Goal: Task Accomplishment & Management: Manage account settings

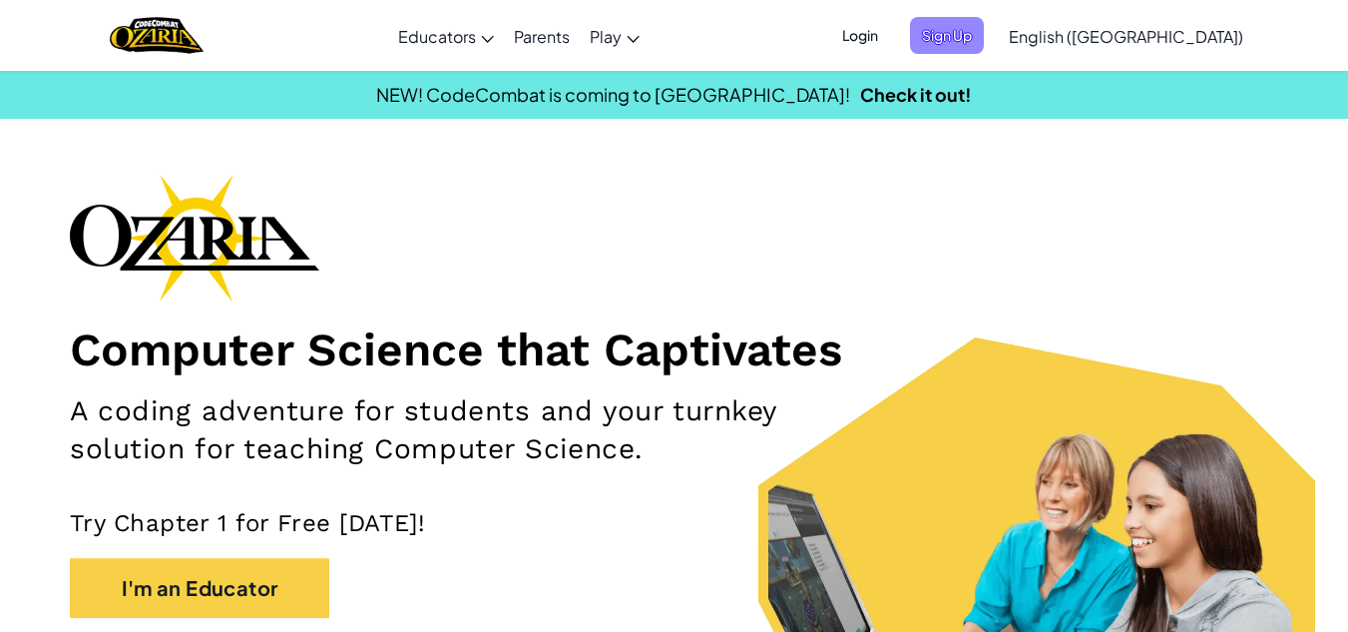
click at [984, 33] on span "Sign Up" at bounding box center [947, 35] width 74 height 37
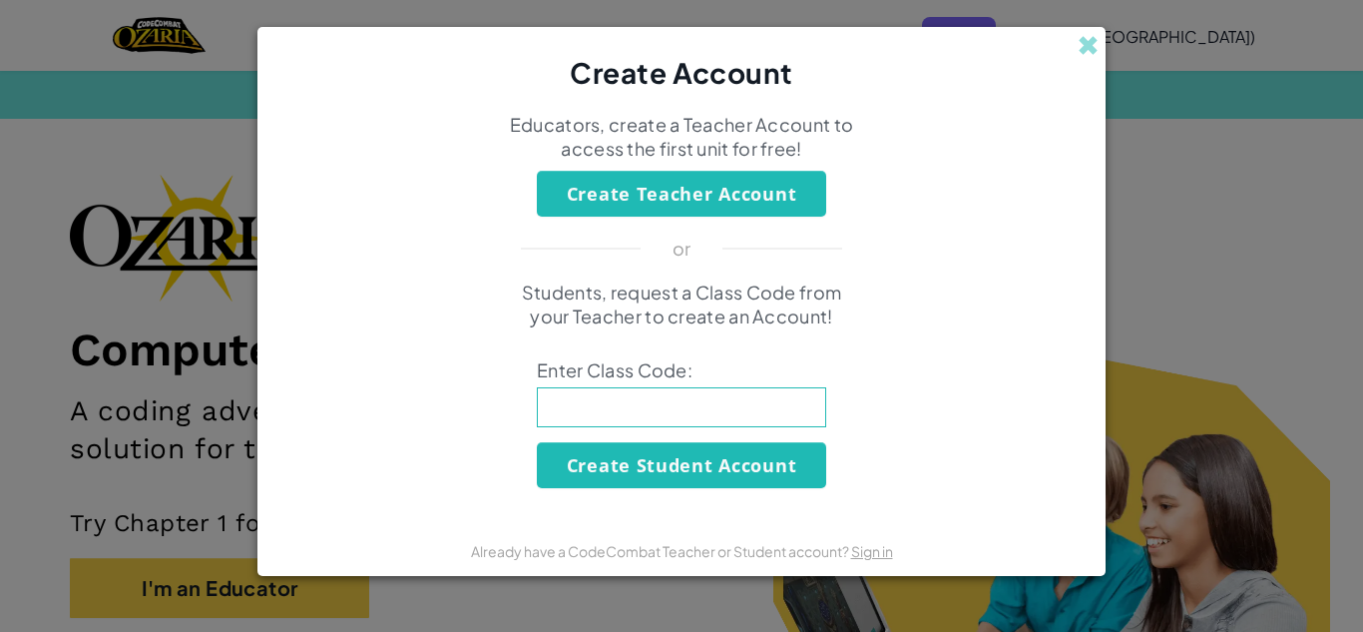
click at [725, 432] on div "Students, request a Class Code from your Teacher to create an Account! Enter Cl…" at bounding box center [681, 384] width 808 height 208
click at [185, 171] on div "Create Account Educators, create a Teacher Account to access the first unit for…" at bounding box center [681, 316] width 1363 height 632
click at [742, 404] on input at bounding box center [681, 407] width 289 height 40
type input "CoinLifeSize"
click at [716, 469] on button "Create Student Account" at bounding box center [681, 465] width 289 height 46
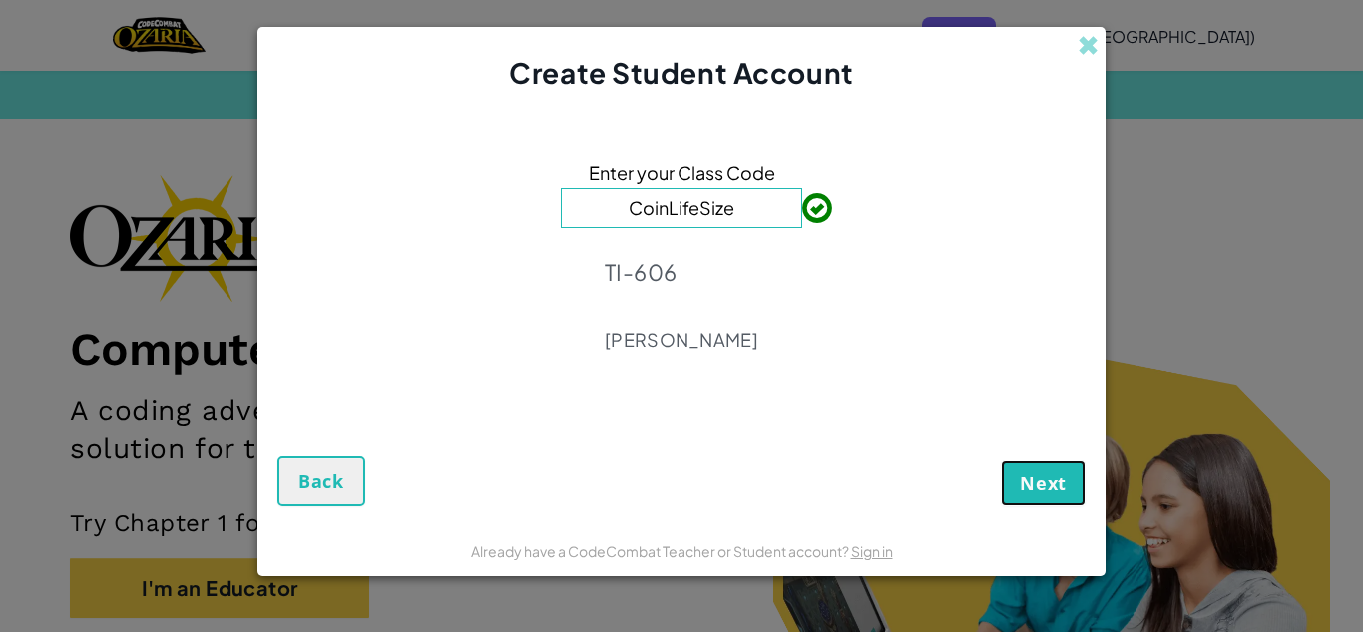
click at [1030, 473] on span "Next" at bounding box center [1043, 483] width 47 height 24
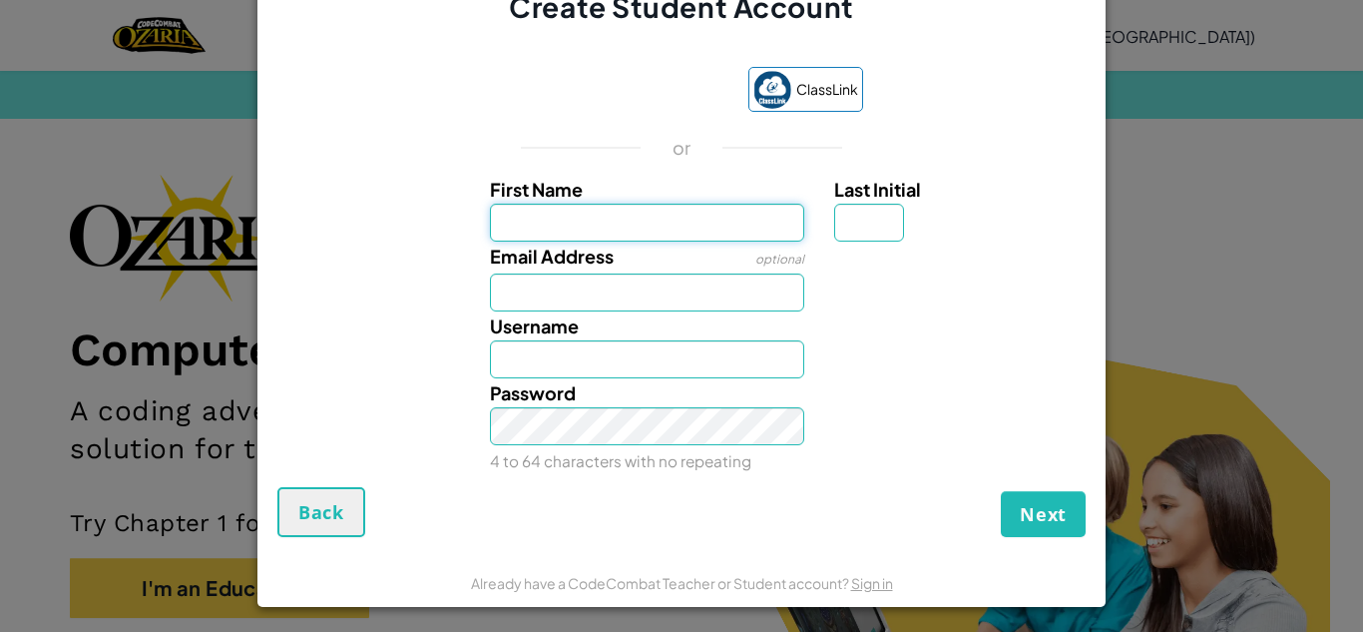
scroll to position [22, 0]
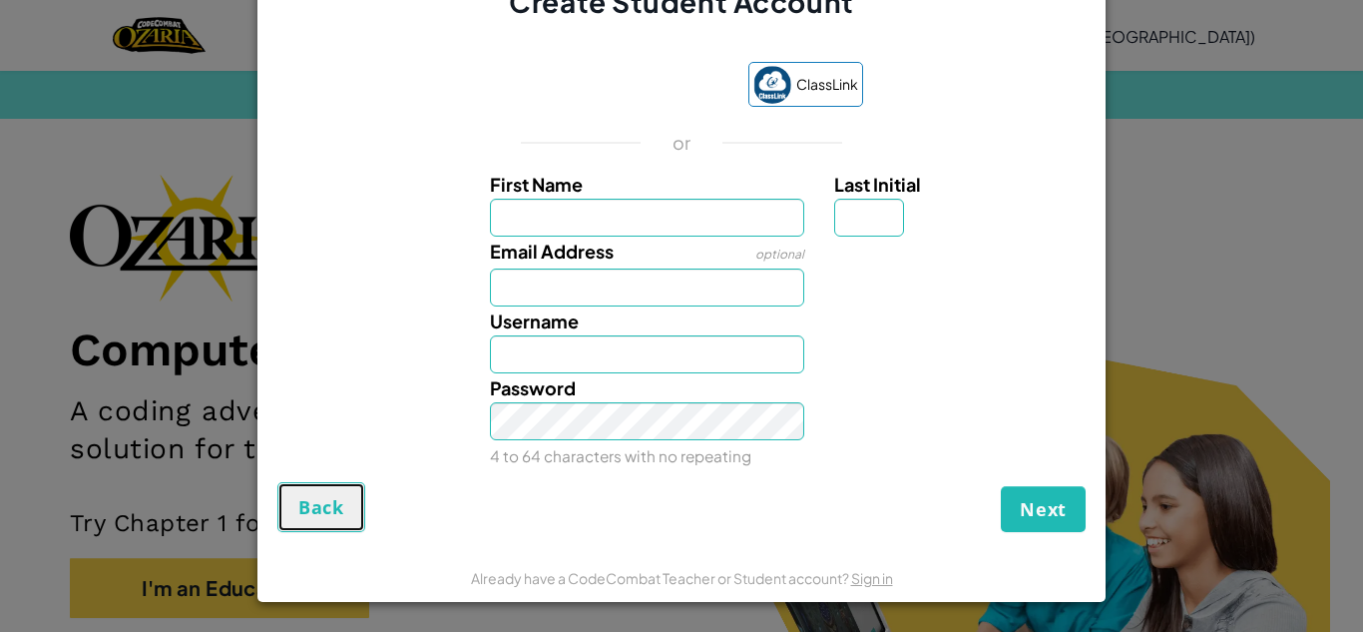
click at [310, 493] on button "Back" at bounding box center [321, 507] width 88 height 50
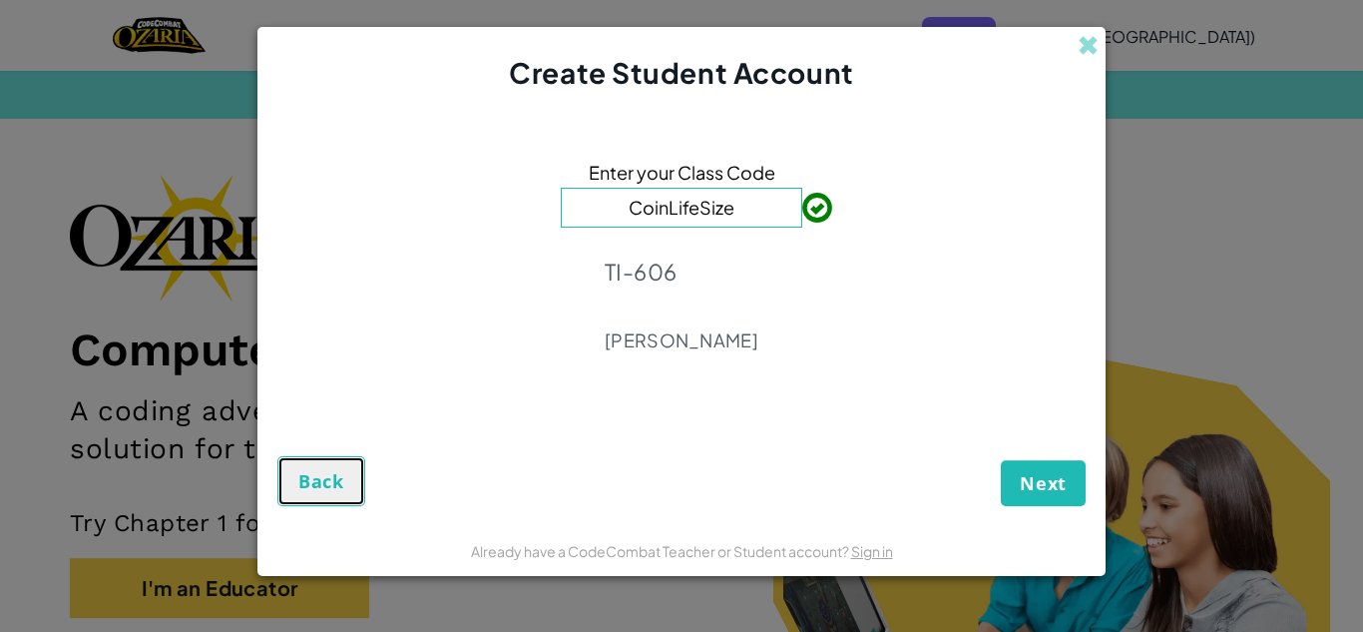
click at [309, 496] on button "Back" at bounding box center [321, 481] width 88 height 50
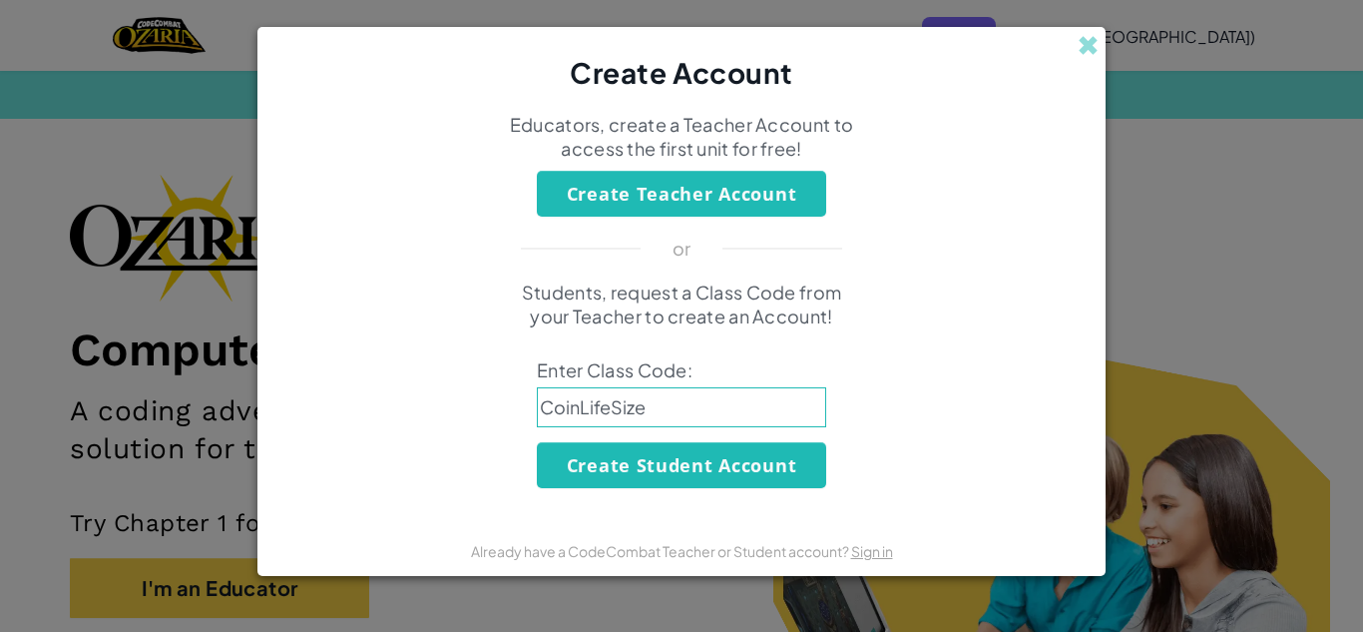
click at [1195, 222] on div "Create Account Educators, create a Teacher Account to access the first unit for…" at bounding box center [681, 316] width 1363 height 632
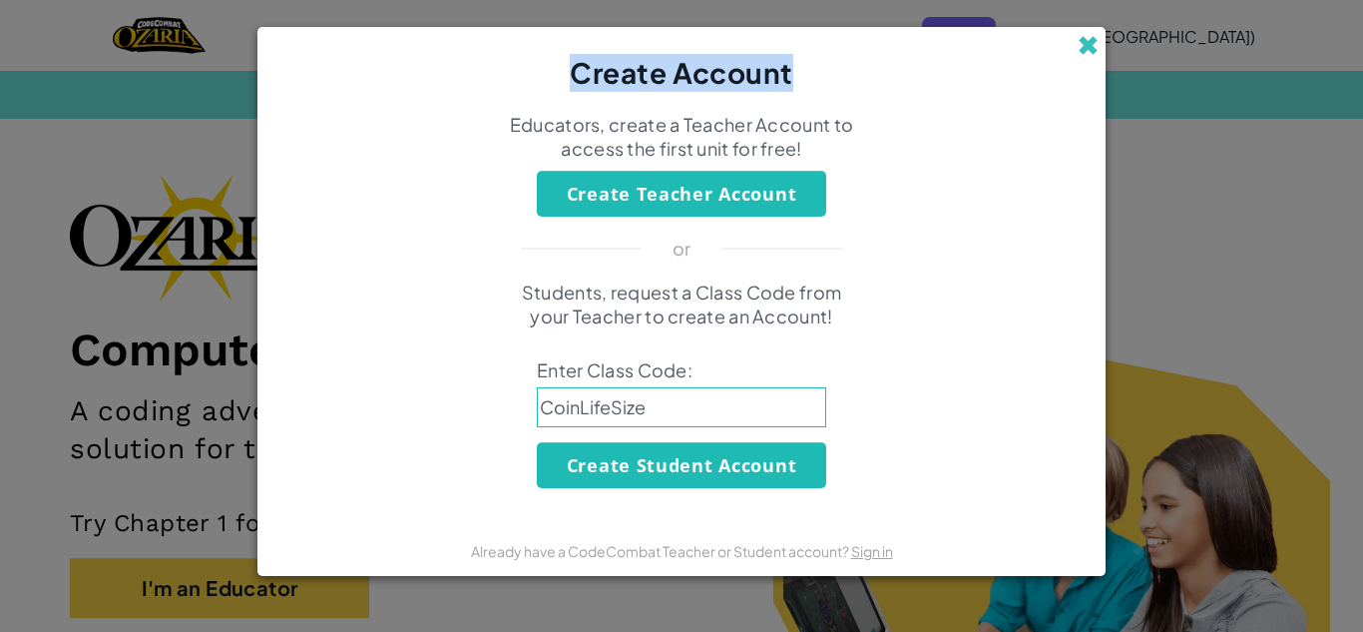
click at [1095, 36] on div "Create Account" at bounding box center [681, 60] width 848 height 66
click at [1091, 42] on span at bounding box center [1088, 45] width 21 height 21
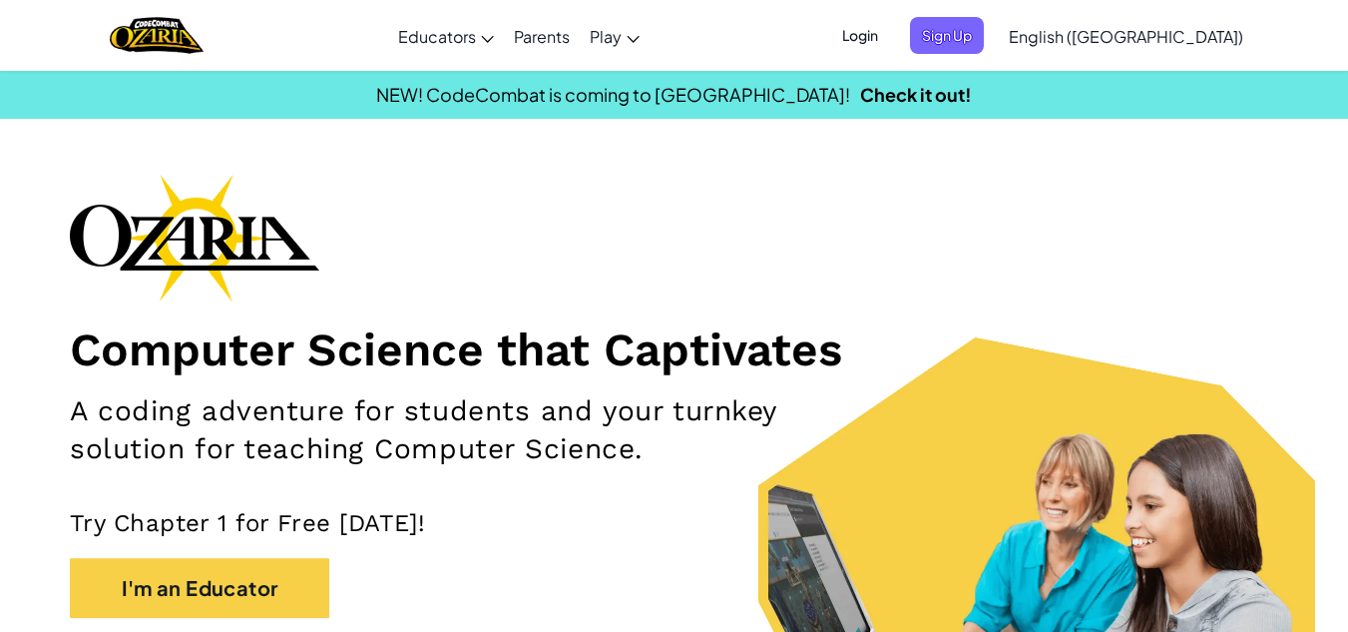
click at [890, 40] on span "Login" at bounding box center [860, 35] width 60 height 37
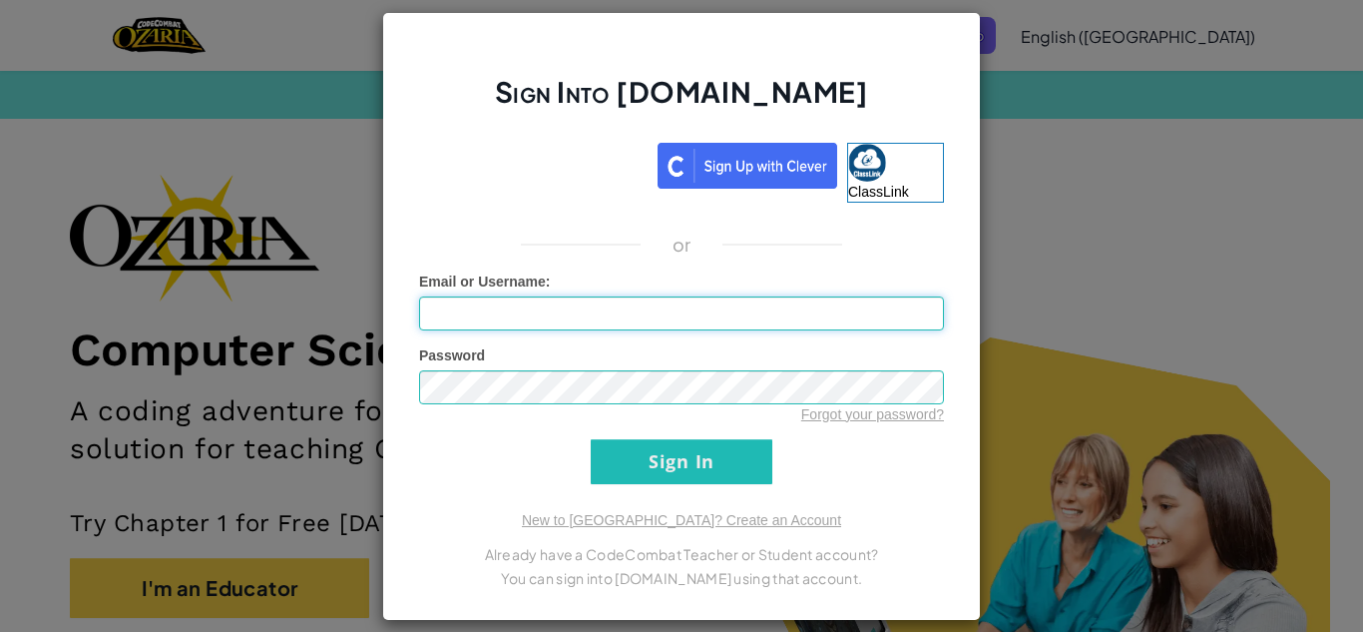
click at [792, 308] on input "Email or Username :" at bounding box center [681, 313] width 525 height 34
type input "[EMAIL_ADDRESS][DOMAIN_NAME]"
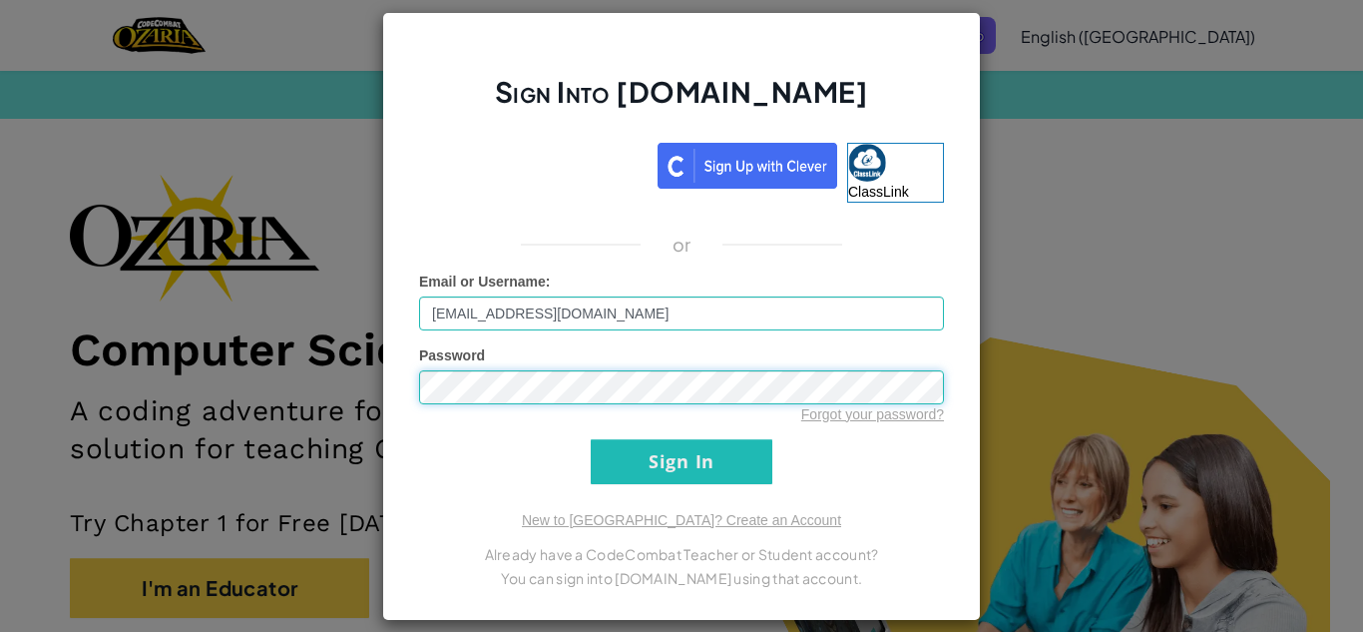
click at [591, 439] on input "Sign In" at bounding box center [682, 461] width 182 height 45
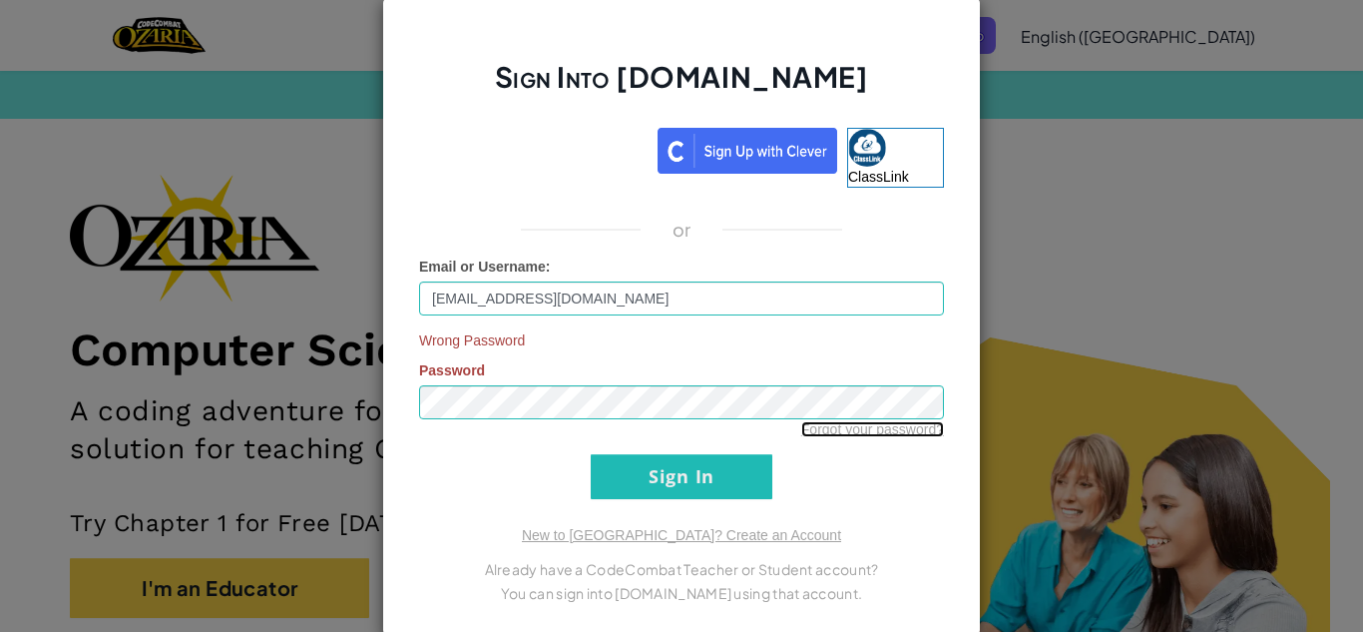
click at [840, 431] on link "Forgot your password?" at bounding box center [872, 429] width 143 height 16
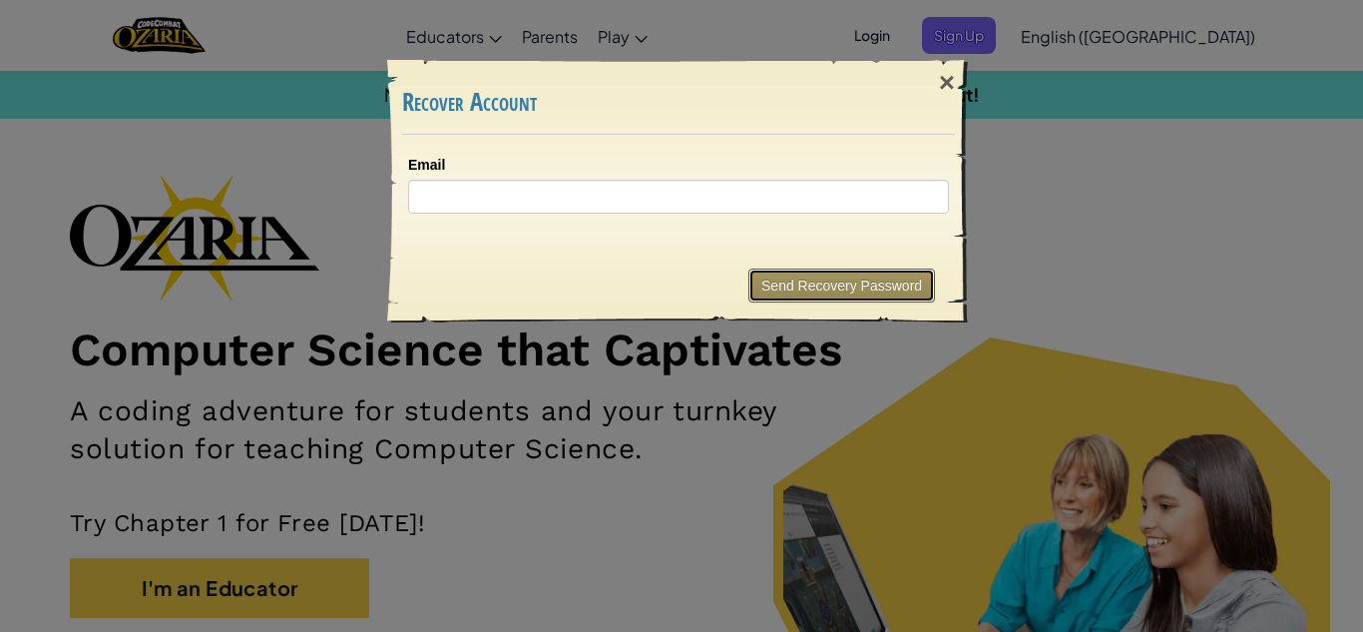
click at [804, 283] on button "Send Recovery Password" at bounding box center [841, 285] width 187 height 34
click at [831, 279] on button "Send Recovery Password" at bounding box center [841, 285] width 187 height 34
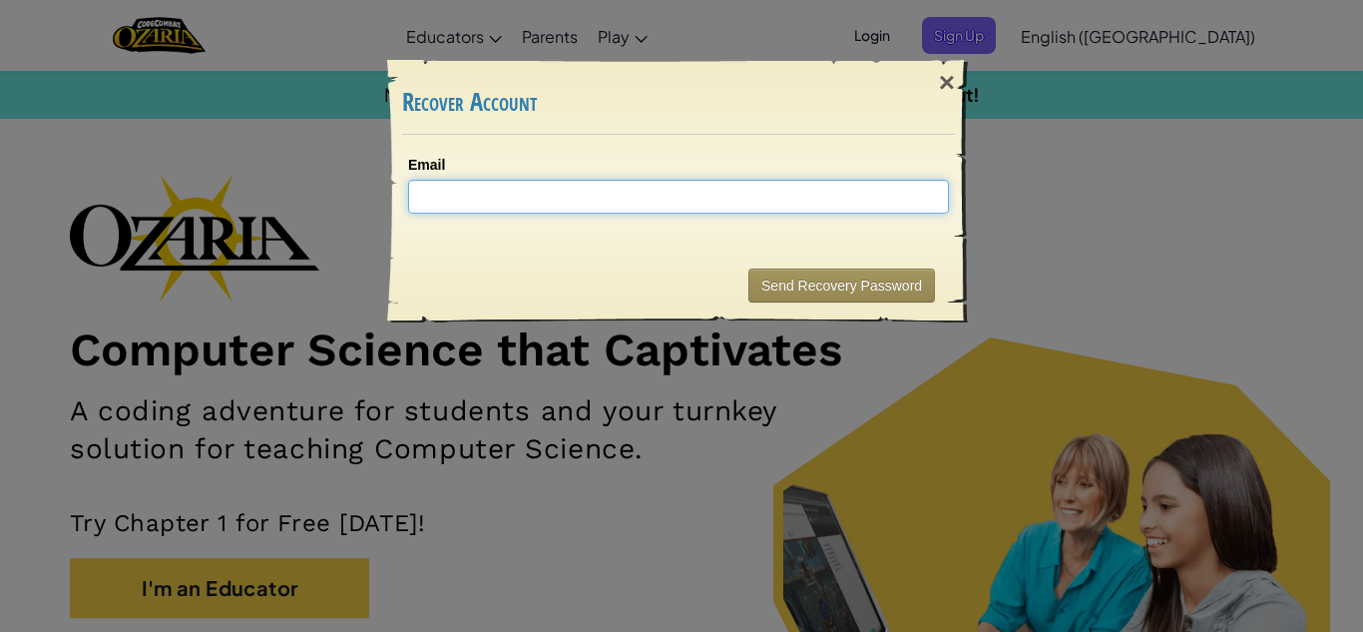
click at [519, 186] on input "Email" at bounding box center [678, 197] width 541 height 34
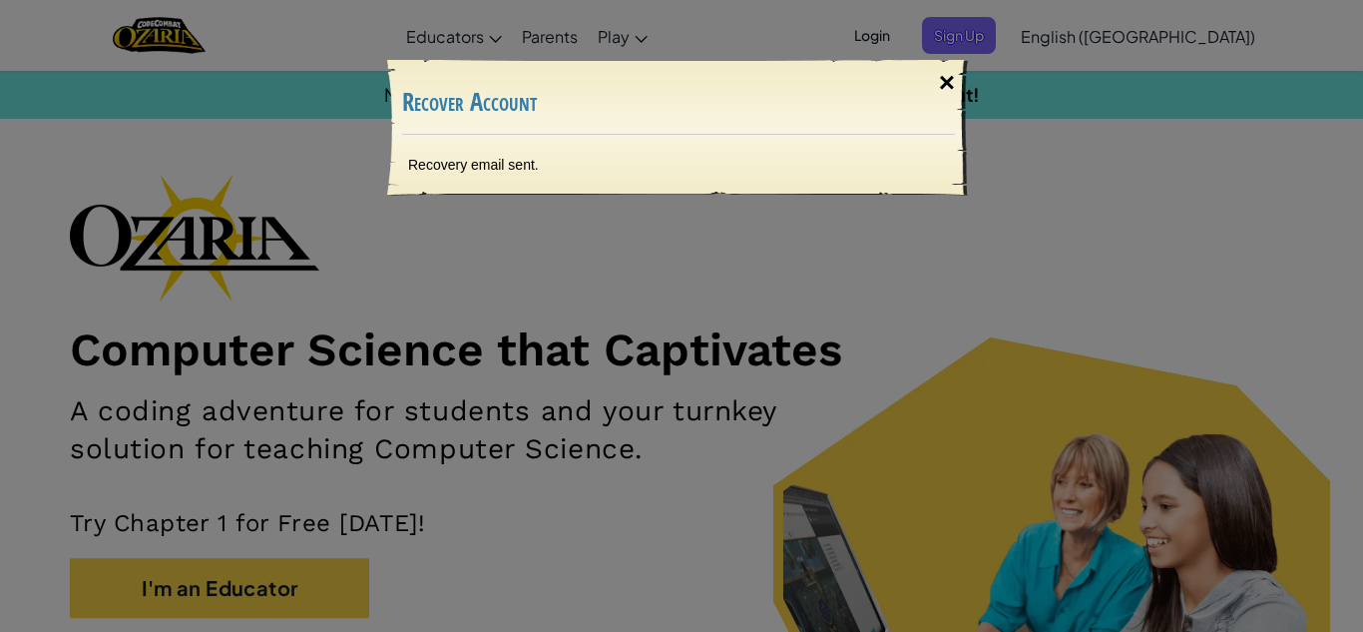
click at [954, 86] on div "×" at bounding box center [947, 83] width 46 height 58
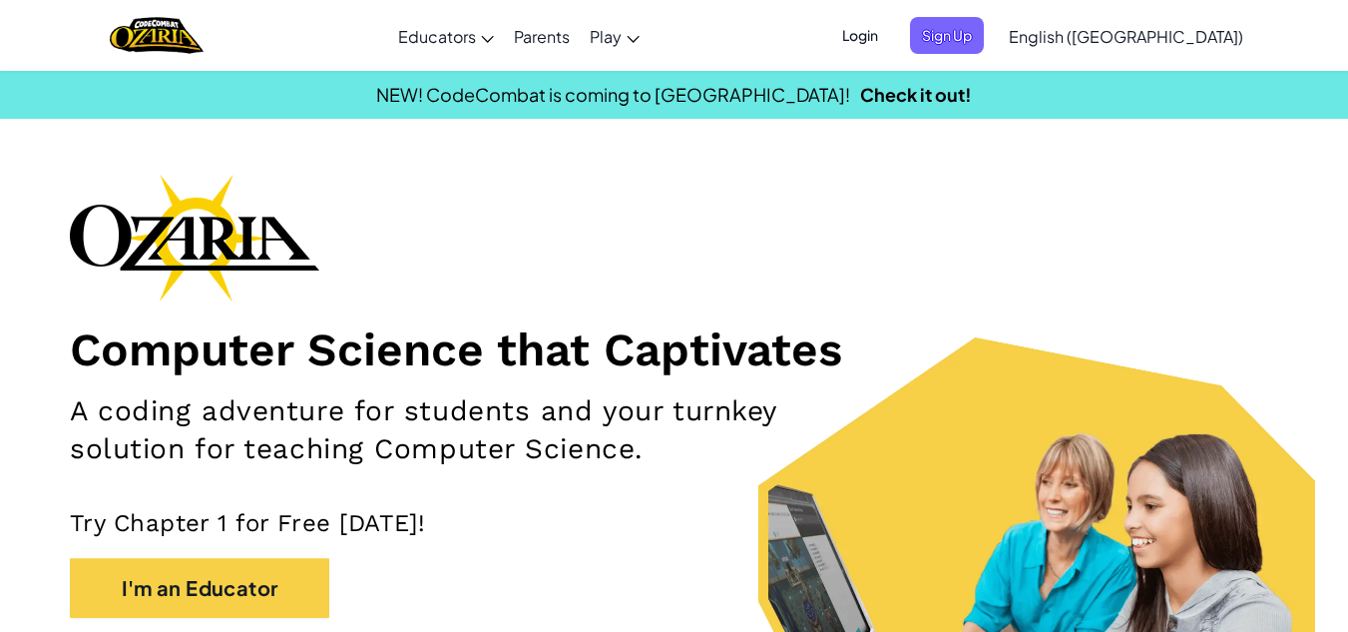
click at [890, 34] on span "Login" at bounding box center [860, 35] width 60 height 37
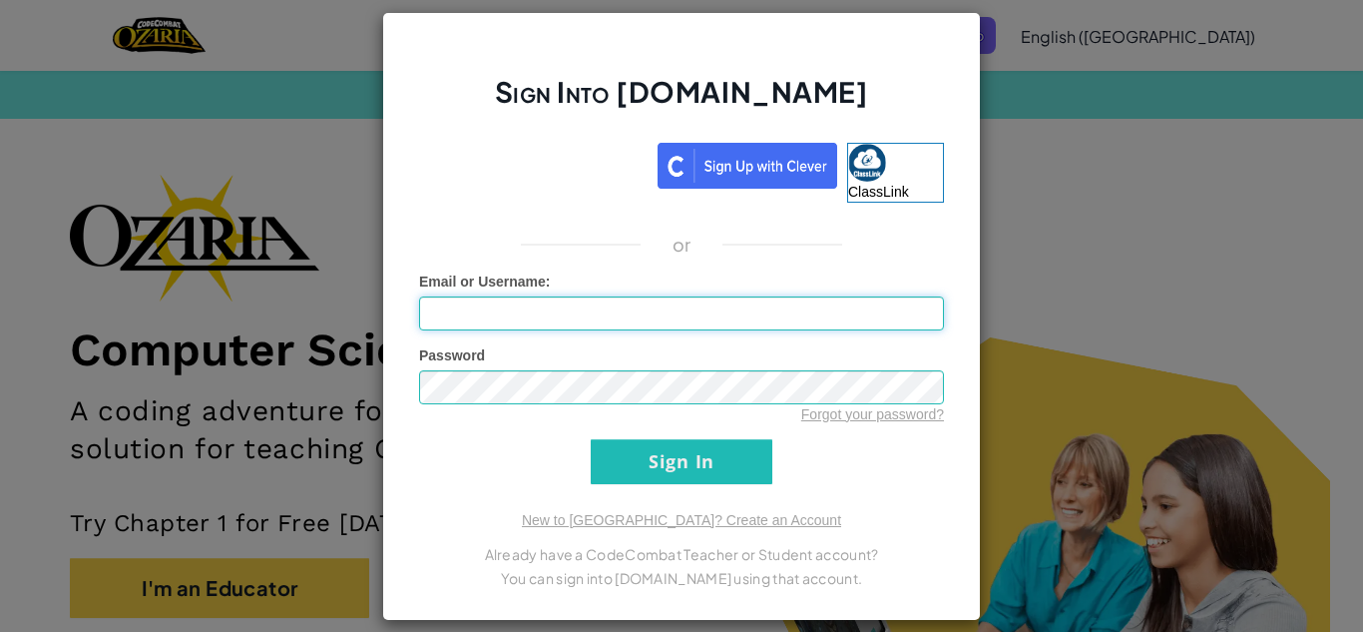
click at [597, 309] on input "Email or Username :" at bounding box center [681, 313] width 525 height 34
type input "[EMAIL_ADDRESS][DOMAIN_NAME]"
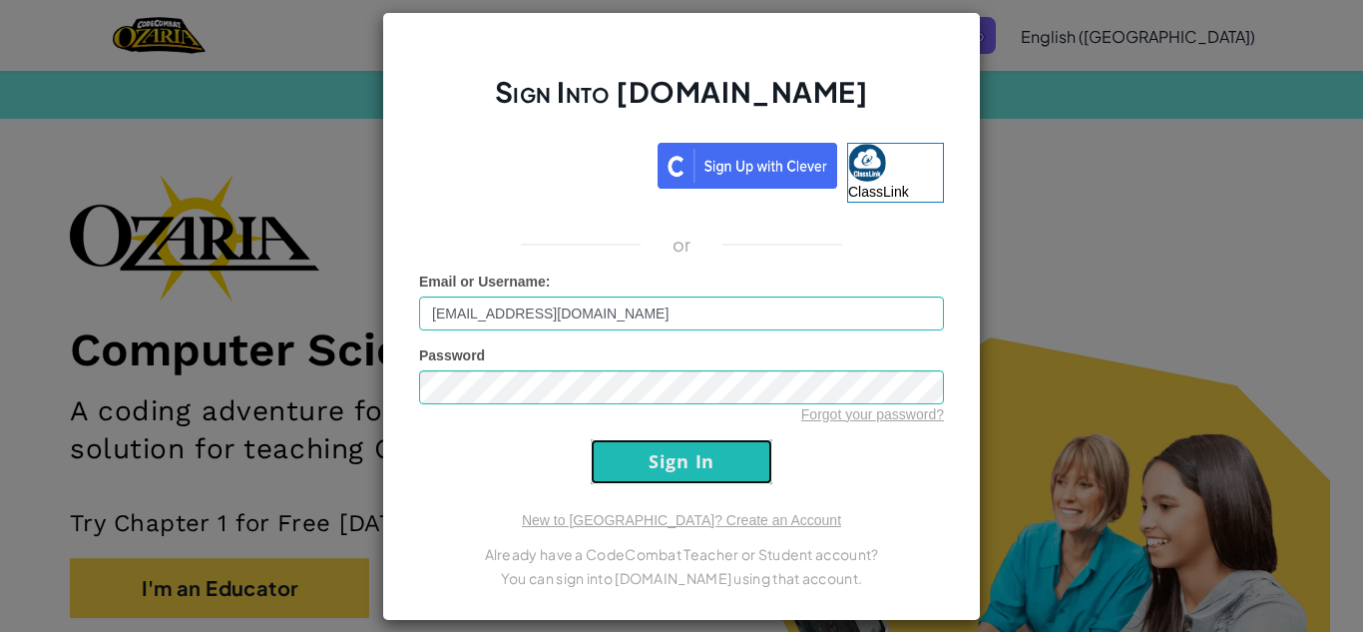
click at [642, 458] on input "Sign In" at bounding box center [682, 461] width 182 height 45
